Goal: Transaction & Acquisition: Book appointment/travel/reservation

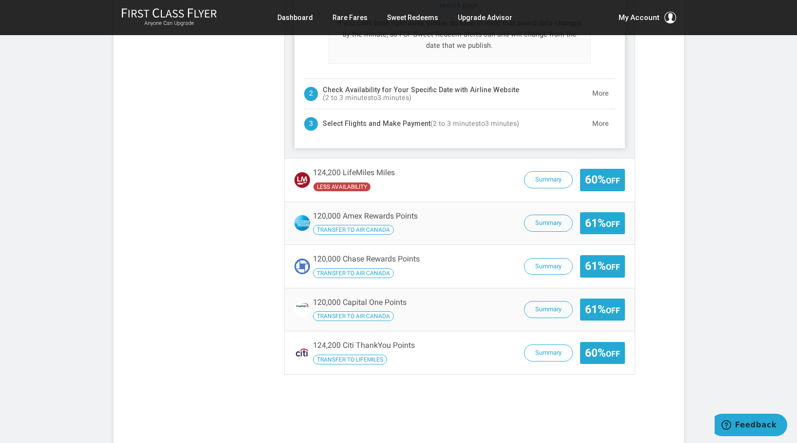
scroll to position [608, 0]
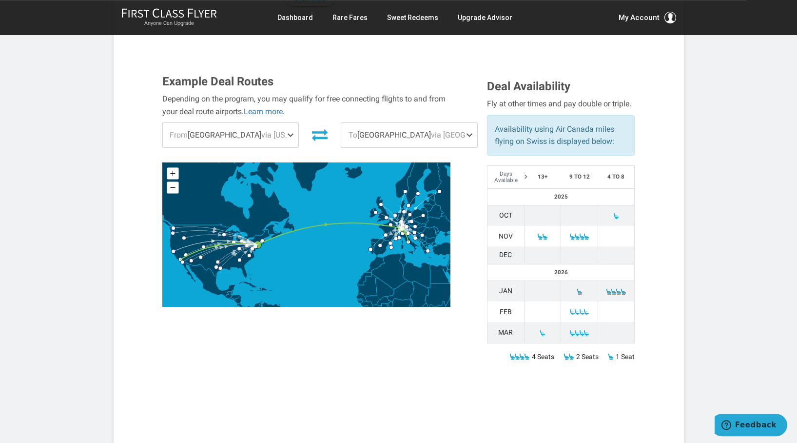
scroll to position [290, 0]
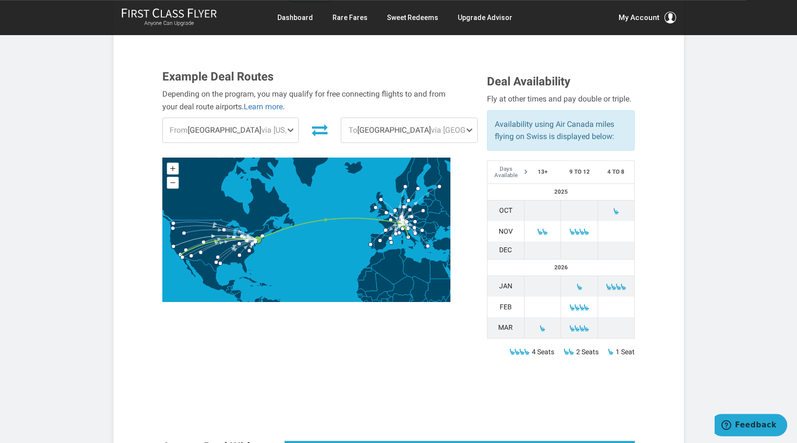
click at [615, 207] on span at bounding box center [616, 211] width 7 height 8
click at [618, 208] on span at bounding box center [616, 211] width 7 height 7
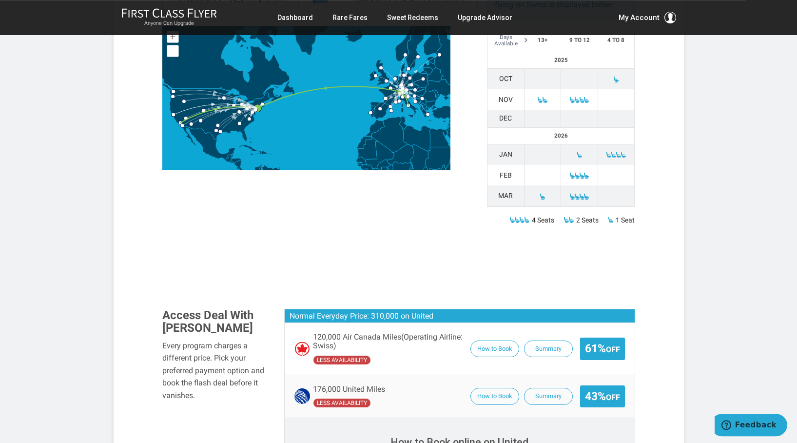
scroll to position [405, 0]
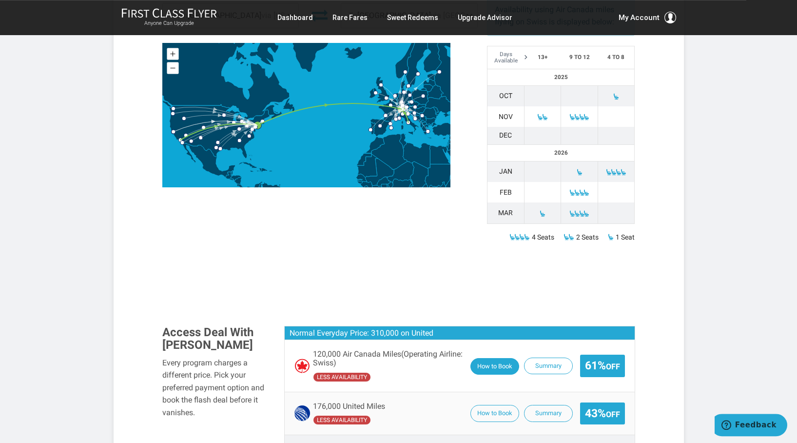
click at [503, 358] on button "How to Book" at bounding box center [495, 366] width 49 height 17
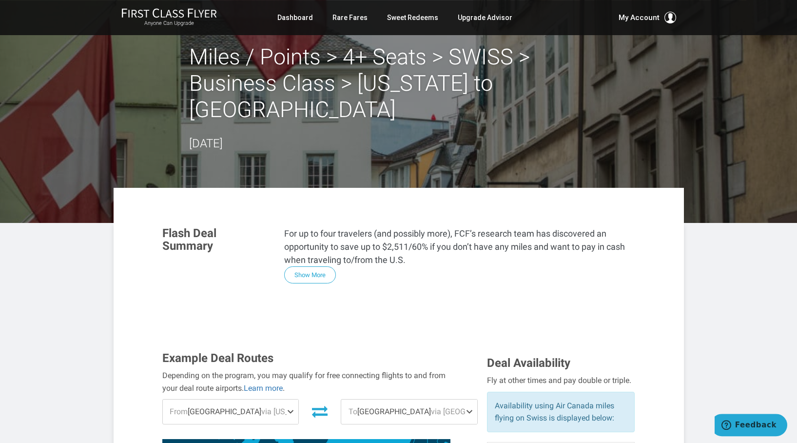
scroll to position [0, 0]
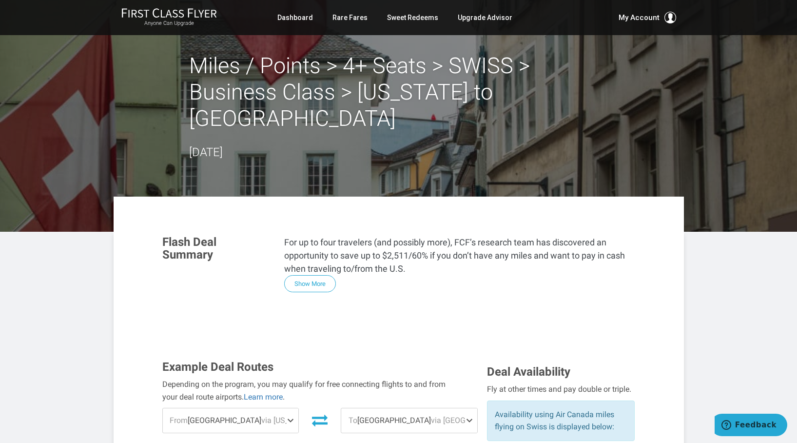
click at [370, 408] on span "To Rome via Zurich" at bounding box center [409, 420] width 136 height 24
click at [347, 21] on link "Rare Fares" at bounding box center [350, 18] width 35 height 18
click at [347, 20] on link "Rare Fares" at bounding box center [350, 18] width 35 height 18
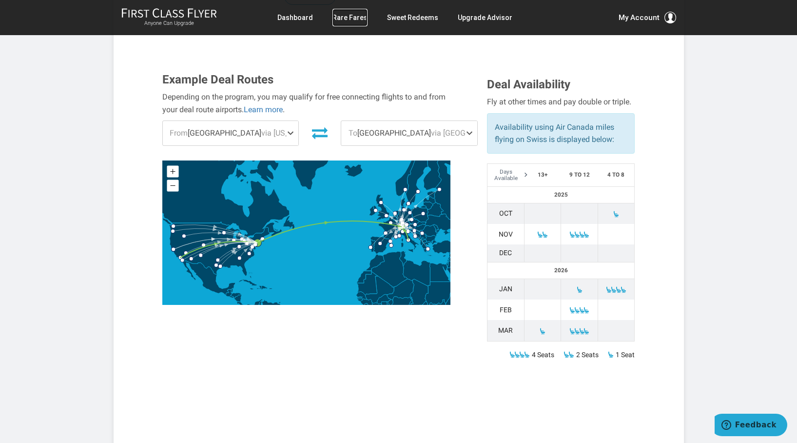
scroll to position [301, 0]
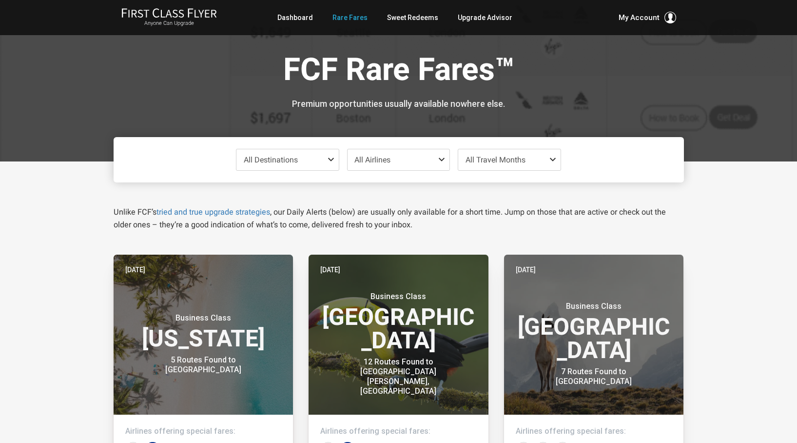
click at [331, 160] on span at bounding box center [333, 160] width 12 height 8
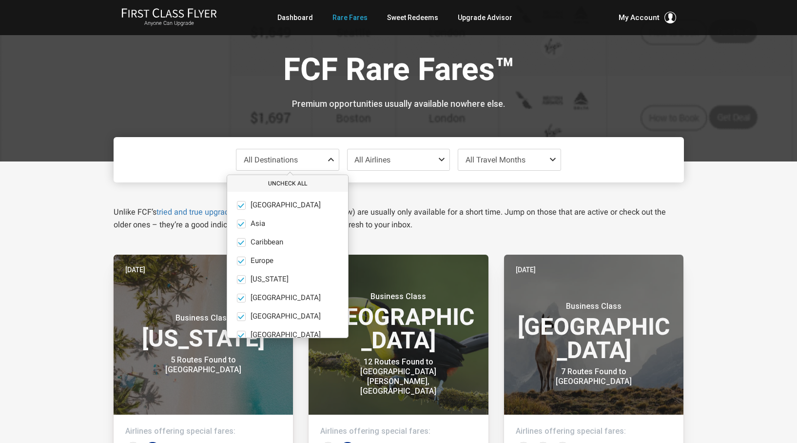
click at [276, 185] on button "Uncheck All" at bounding box center [287, 184] width 121 height 16
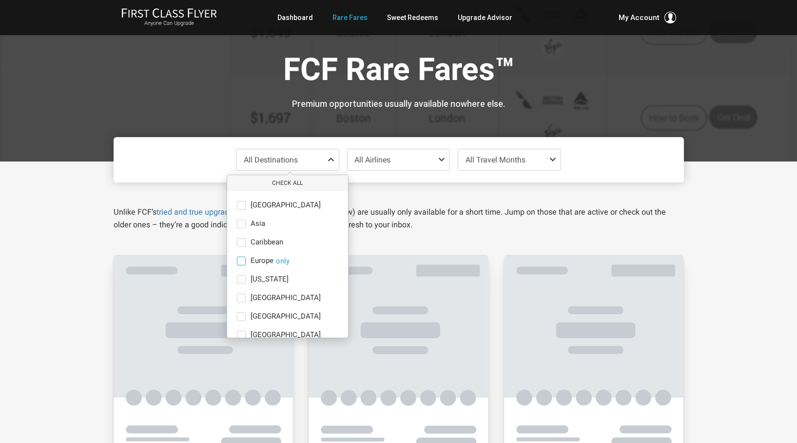
click at [243, 264] on span at bounding box center [241, 261] width 9 height 9
click at [0, 0] on input "Europe only" at bounding box center [0, 0] width 0 height 0
click at [505, 164] on span "All Travel Months" at bounding box center [496, 159] width 60 height 9
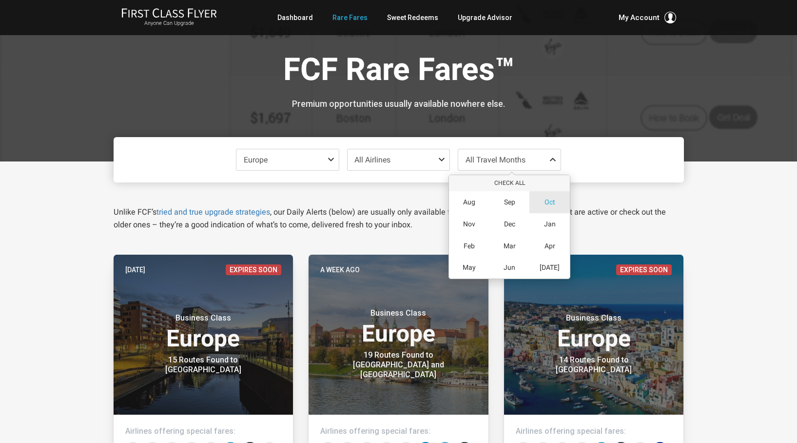
click at [550, 196] on div "Oct" at bounding box center [550, 202] width 40 height 22
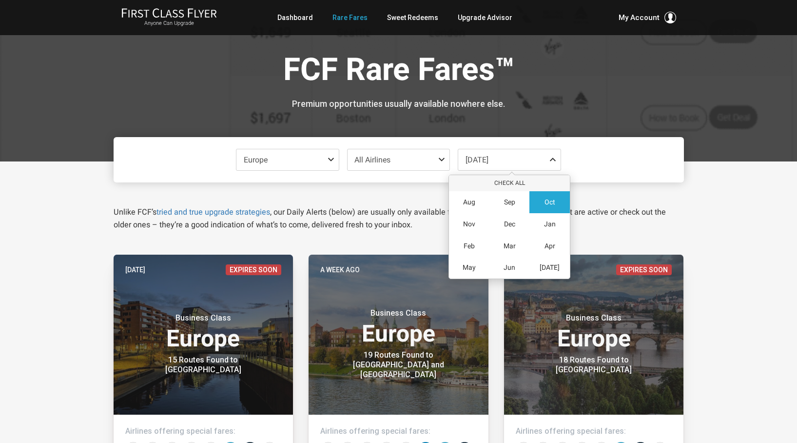
click at [749, 139] on div at bounding box center [398, 80] width 797 height 161
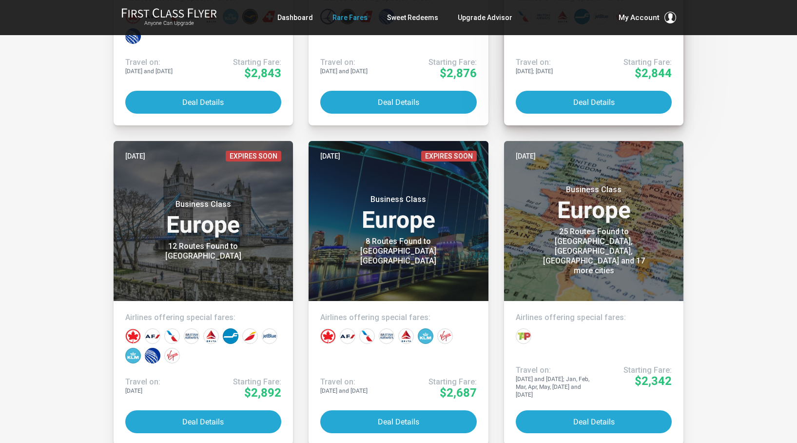
scroll to position [753, 0]
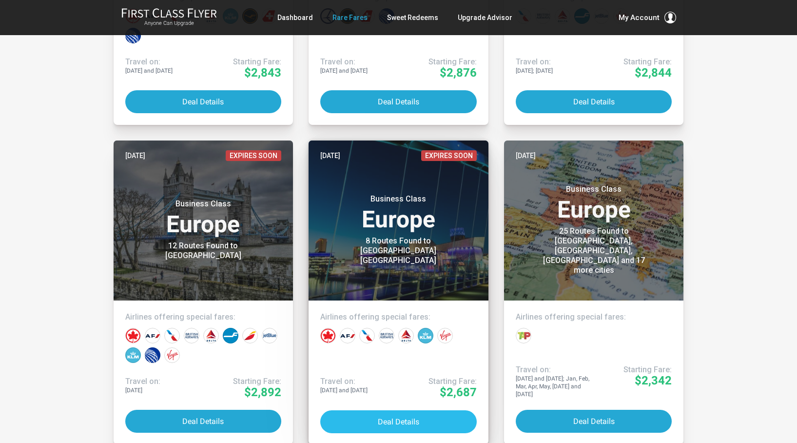
click at [401, 423] on button "Deal Details" at bounding box center [398, 421] width 157 height 23
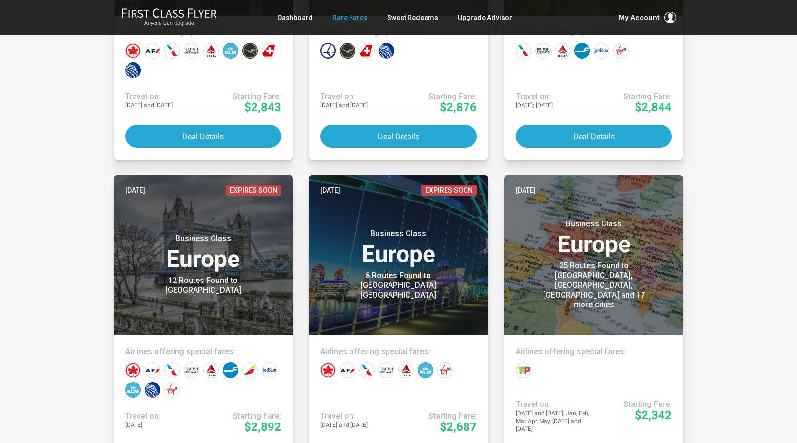
scroll to position [716, 0]
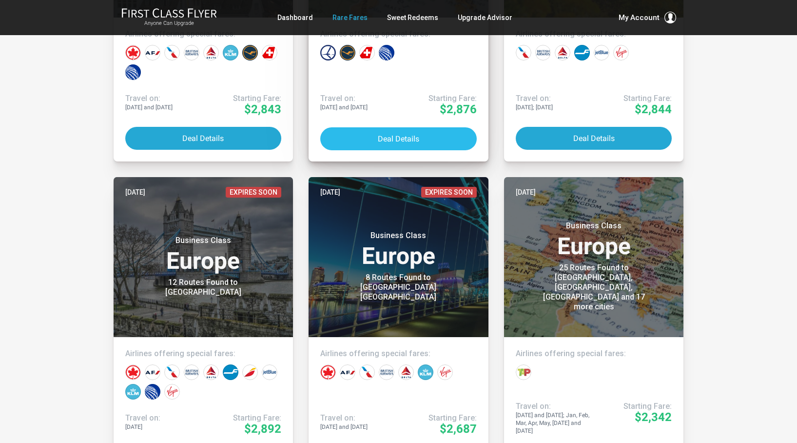
click at [367, 139] on button "Deal Details" at bounding box center [398, 138] width 157 height 23
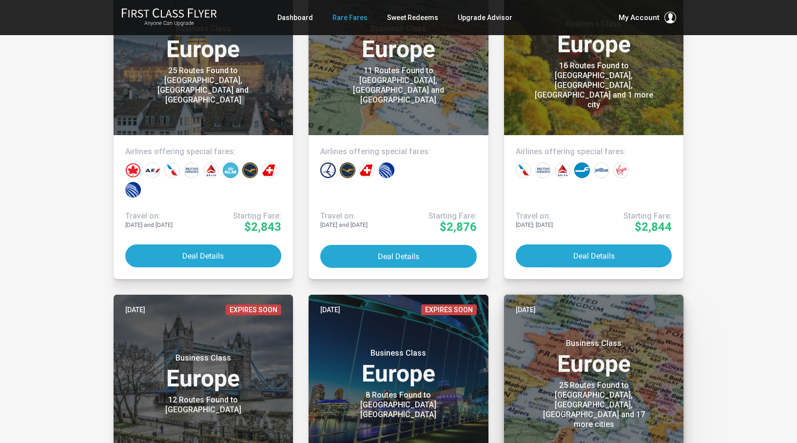
scroll to position [586, 0]
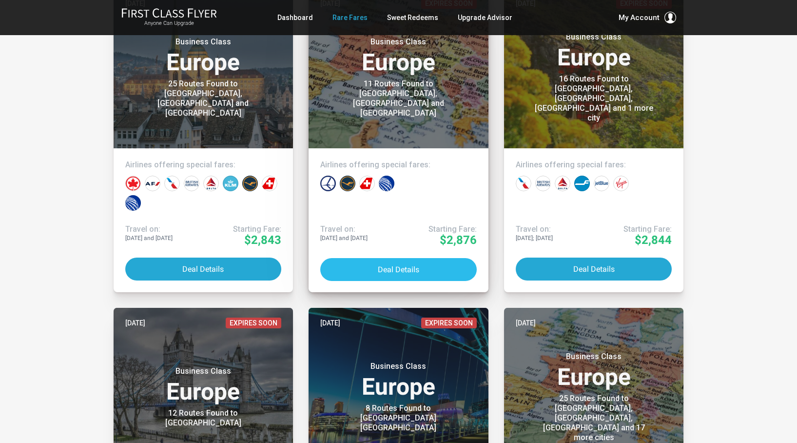
click at [416, 264] on button "Deal Details" at bounding box center [398, 269] width 157 height 23
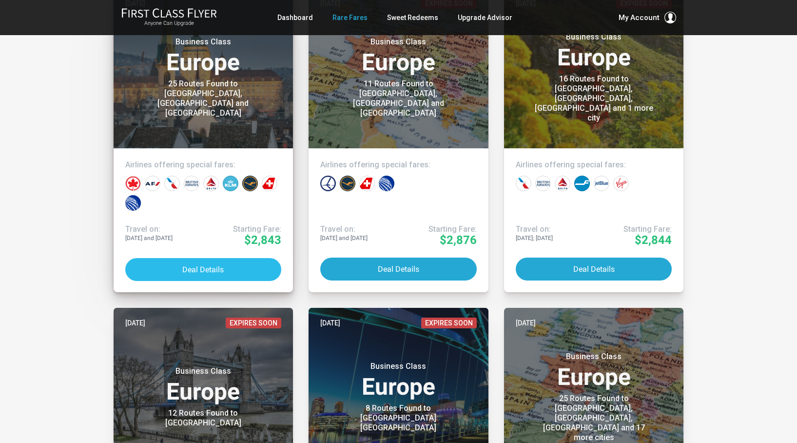
click at [219, 270] on button "Deal Details" at bounding box center [203, 269] width 157 height 23
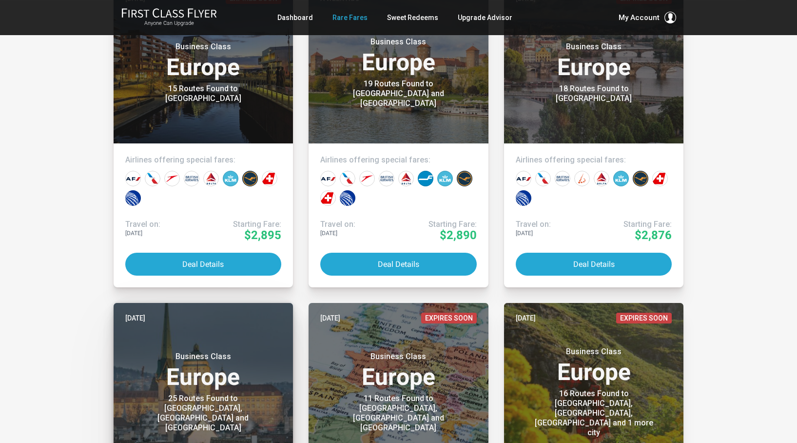
scroll to position [325, 0]
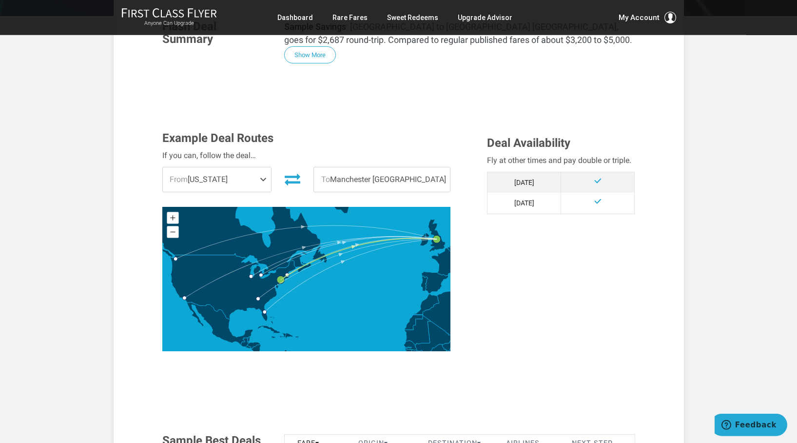
scroll to position [222, 0]
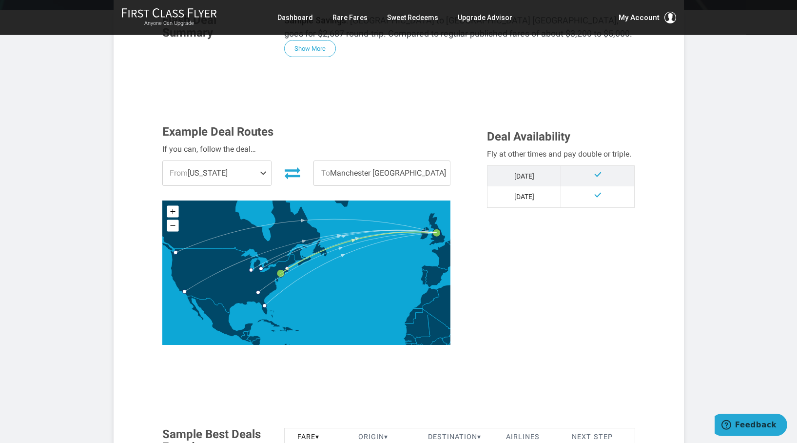
click at [271, 161] on span at bounding box center [265, 173] width 12 height 24
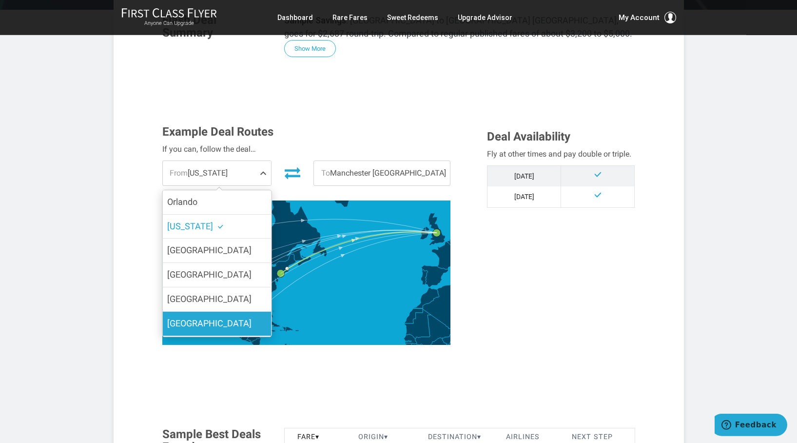
click at [222, 312] on label "Los Angeles" at bounding box center [216, 324] width 109 height 24
click at [0, 0] on input "Los Angeles" at bounding box center [0, 0] width 0 height 0
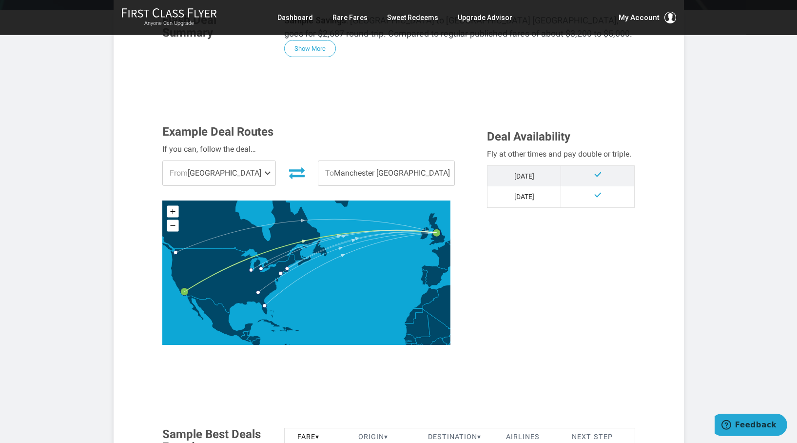
click at [419, 161] on span "To Manchester UK" at bounding box center [386, 173] width 136 height 24
click at [395, 161] on span "To Manchester UK" at bounding box center [386, 173] width 136 height 24
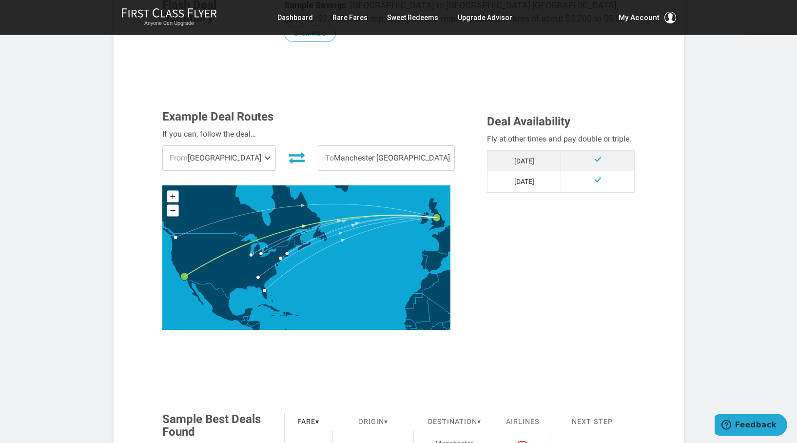
click at [375, 146] on span "To Manchester UK" at bounding box center [386, 158] width 136 height 24
click at [372, 146] on span "To Manchester UK" at bounding box center [386, 158] width 136 height 24
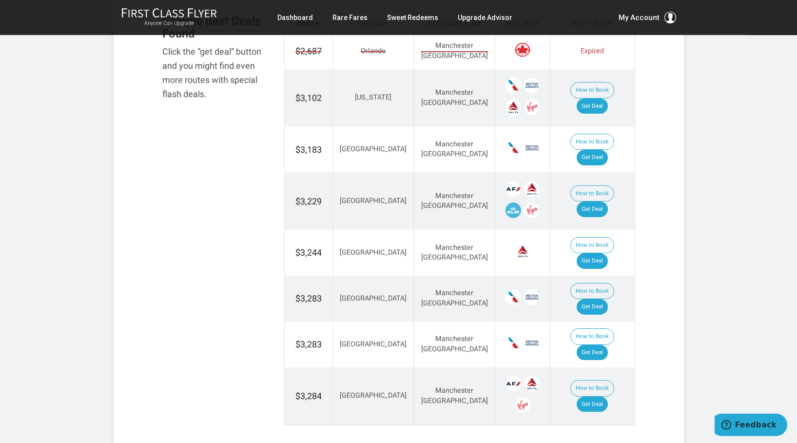
scroll to position [639, 0]
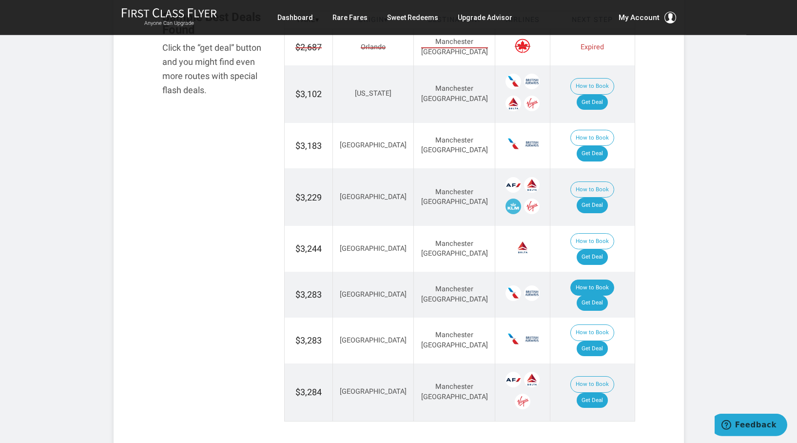
click at [571, 279] on button "How to Book" at bounding box center [593, 287] width 44 height 17
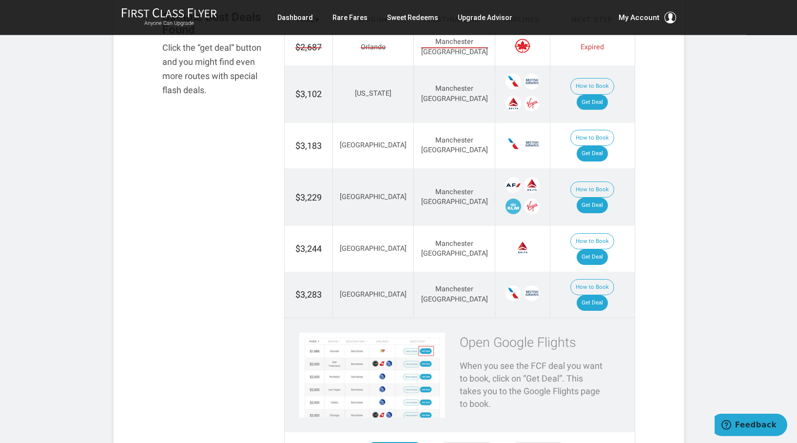
click at [393, 442] on div "Open Google Flights" at bounding box center [395, 451] width 58 height 18
click at [394, 442] on div "Open Google Flights" at bounding box center [395, 451] width 58 height 18
click at [571, 359] on p "When you see the FCF deal you want to book, click on “Get Deal”. This takes you…" at bounding box center [533, 384] width 146 height 50
click at [593, 295] on link "Get Deal" at bounding box center [592, 303] width 31 height 16
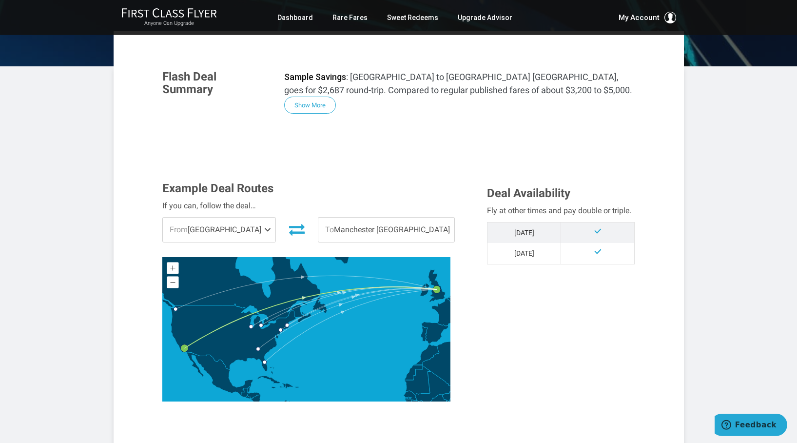
scroll to position [0, 0]
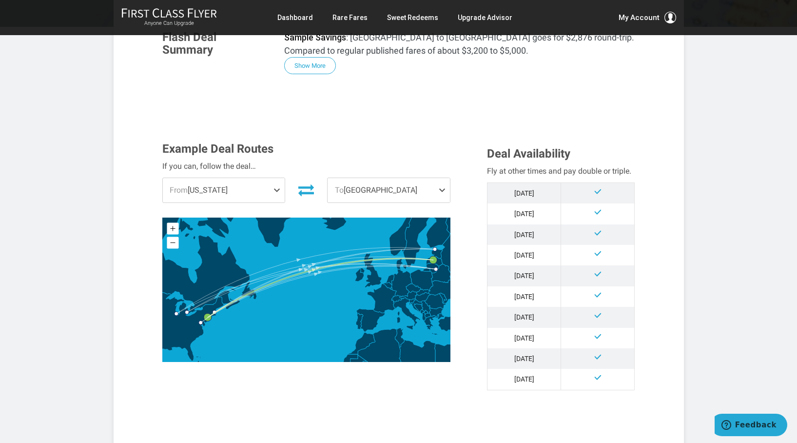
scroll to position [181, 0]
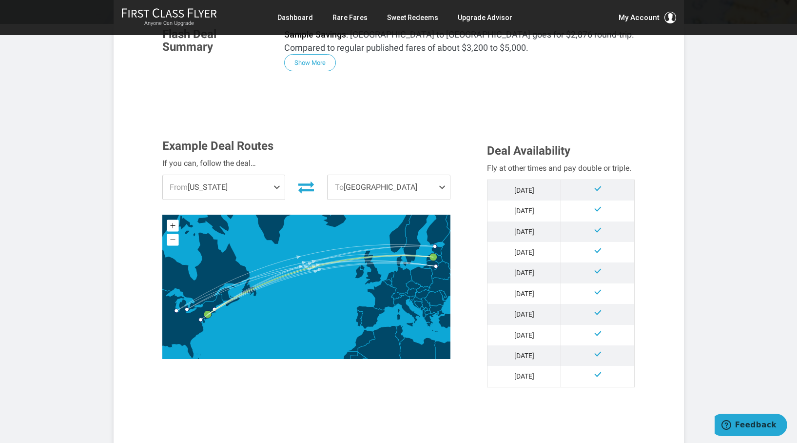
click at [279, 192] on span at bounding box center [279, 187] width 12 height 24
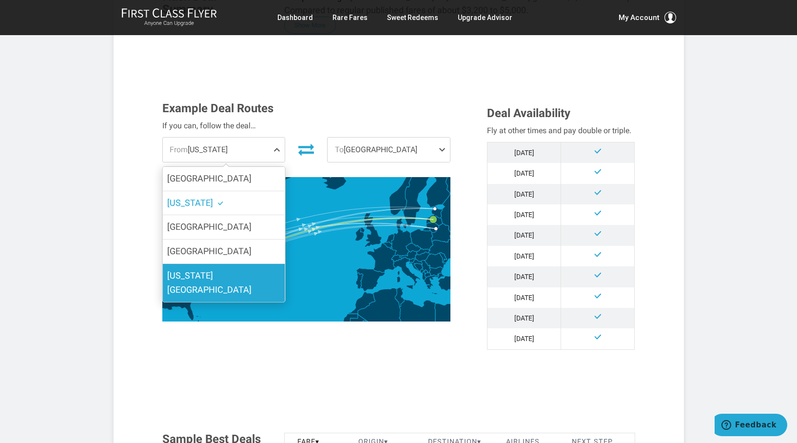
scroll to position [218, 0]
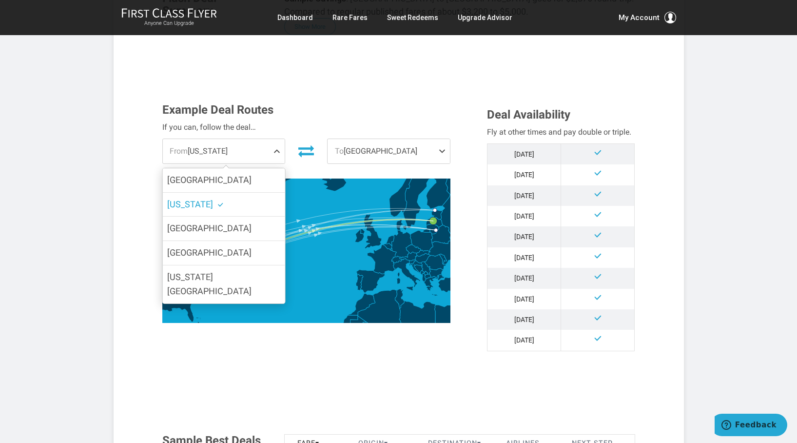
click at [359, 147] on span "To Riga" at bounding box center [389, 151] width 122 height 24
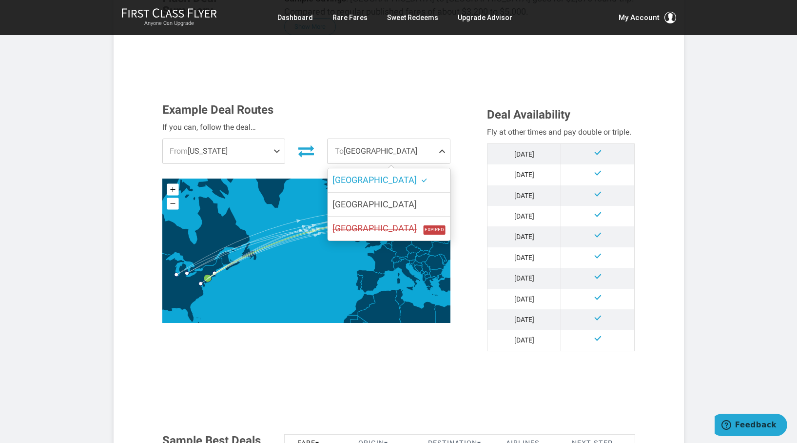
click at [357, 105] on h3 "Example Deal Routes" at bounding box center [306, 109] width 289 height 13
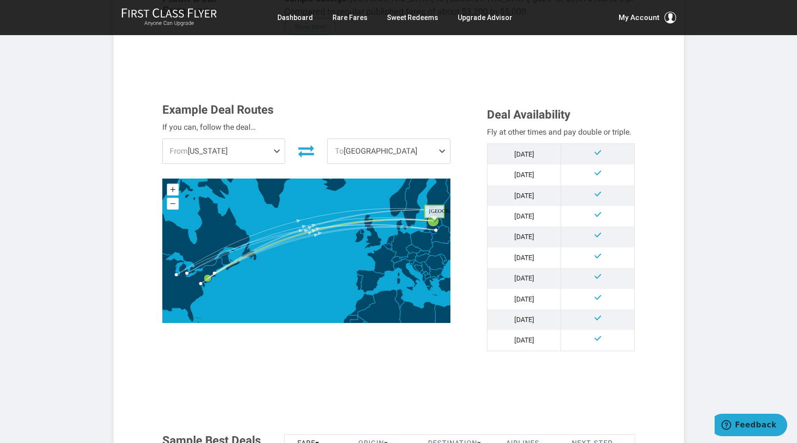
click at [436, 223] on circle "Riga" at bounding box center [434, 221] width 12 height 12
click at [432, 221] on icon at bounding box center [317, 251] width 233 height 64
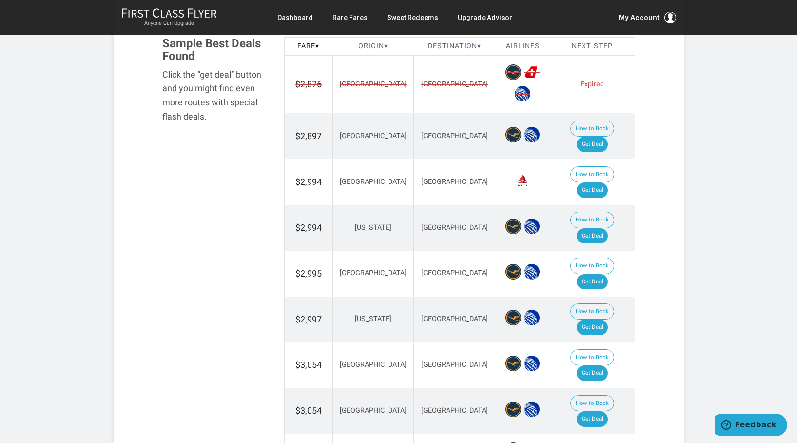
scroll to position [612, 0]
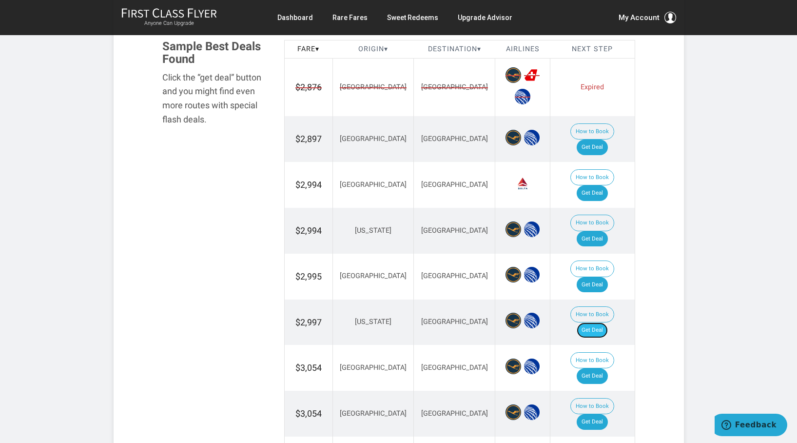
click at [602, 322] on link "Get Deal" at bounding box center [592, 330] width 31 height 16
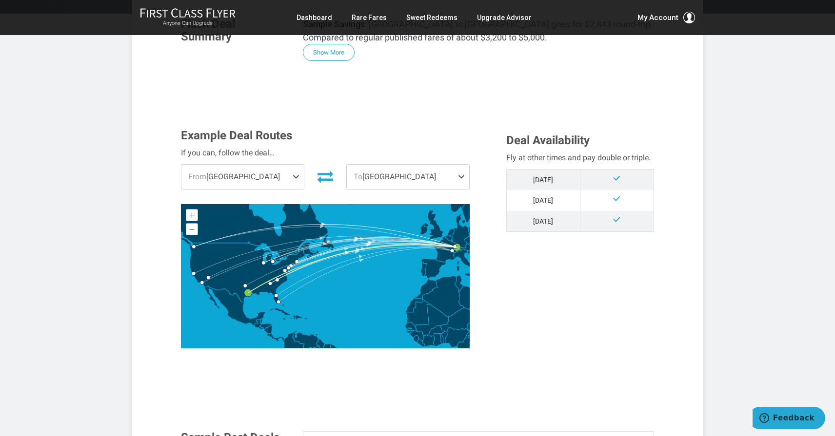
scroll to position [194, 0]
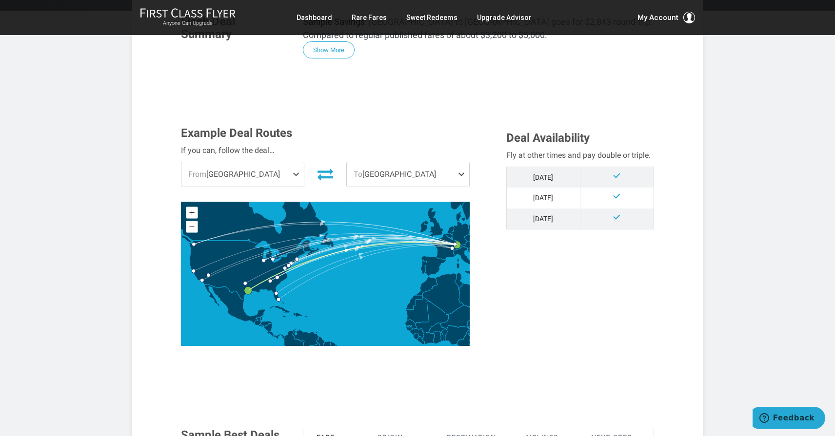
click at [296, 172] on span at bounding box center [298, 174] width 12 height 24
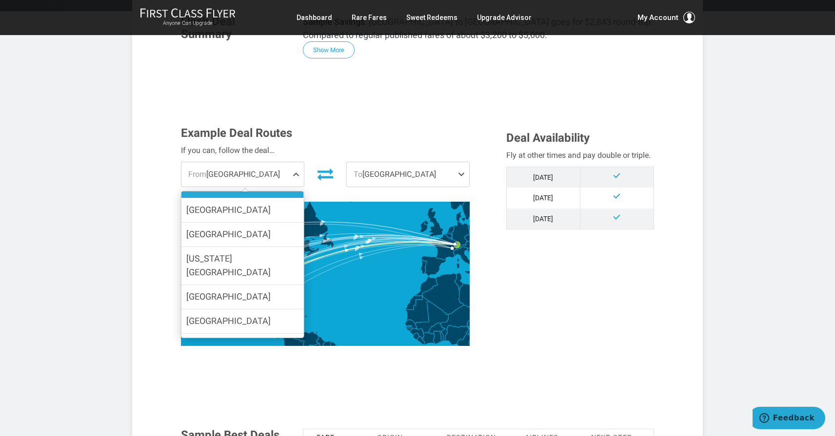
scroll to position [91, 0]
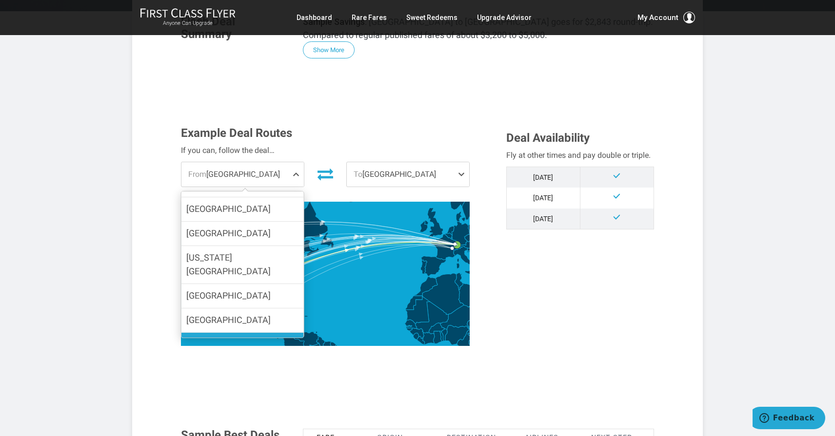
click at [236, 333] on label "[GEOGRAPHIC_DATA]" at bounding box center [242, 345] width 122 height 24
click at [0, 0] on input "[GEOGRAPHIC_DATA]" at bounding box center [0, 0] width 0 height 0
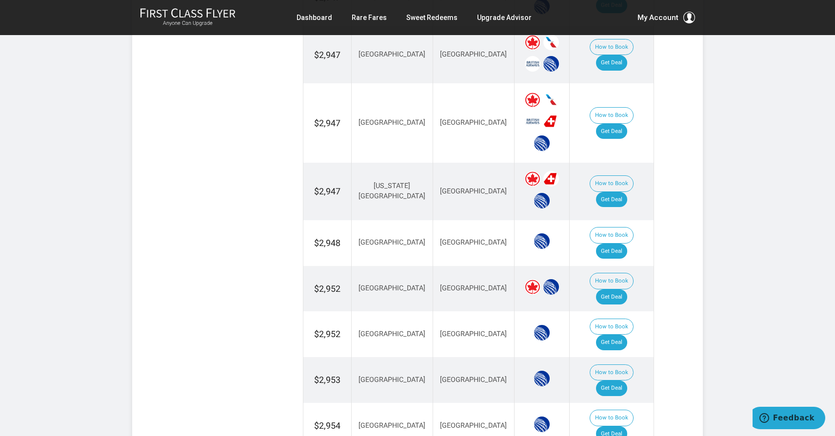
scroll to position [914, 0]
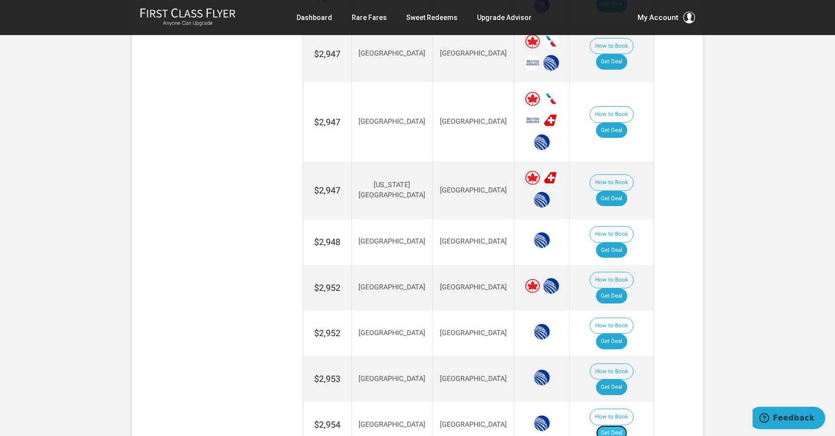
click at [616, 426] on link "Get Deal" at bounding box center [611, 434] width 31 height 16
